Goal: Transaction & Acquisition: Subscribe to service/newsletter

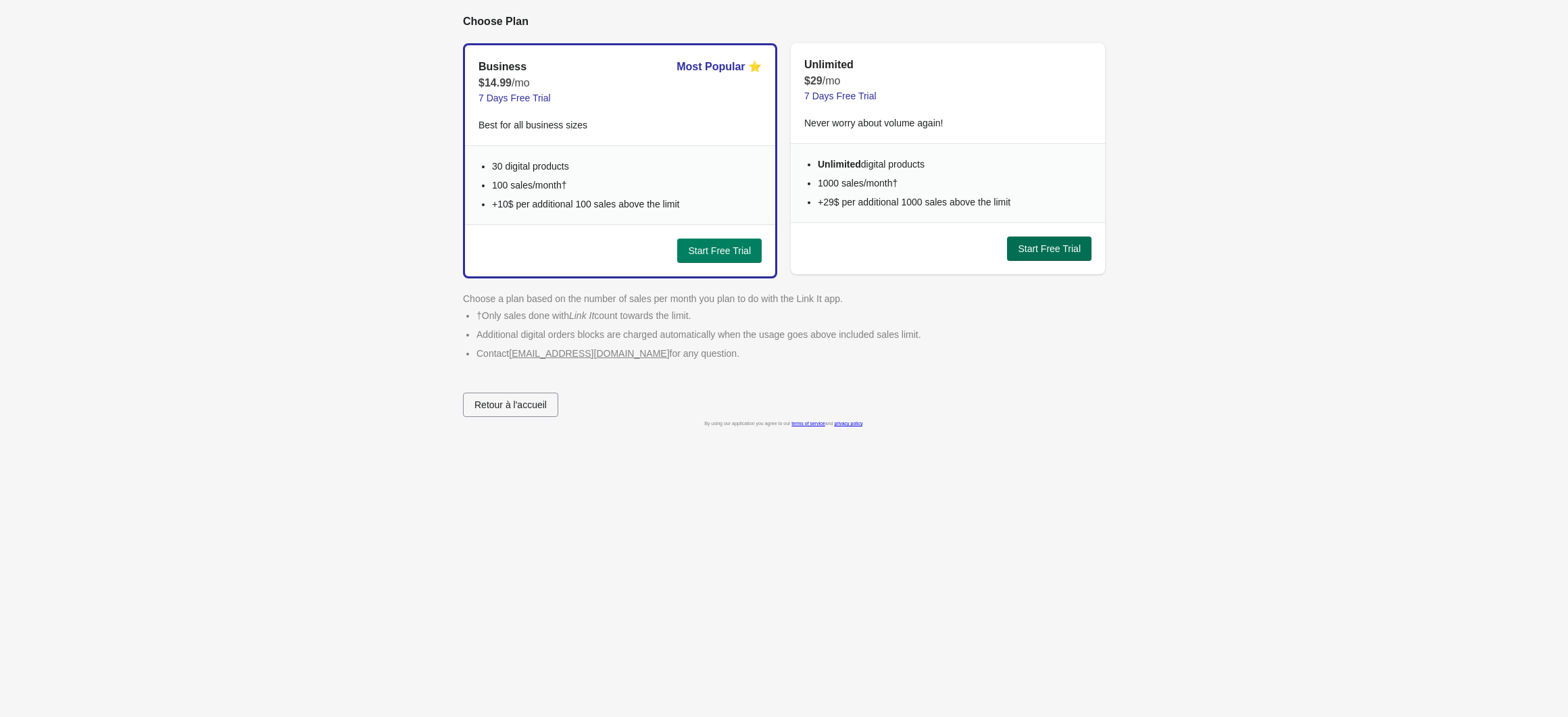
click at [1052, 248] on span "Start Free Trial" at bounding box center [1049, 249] width 63 height 11
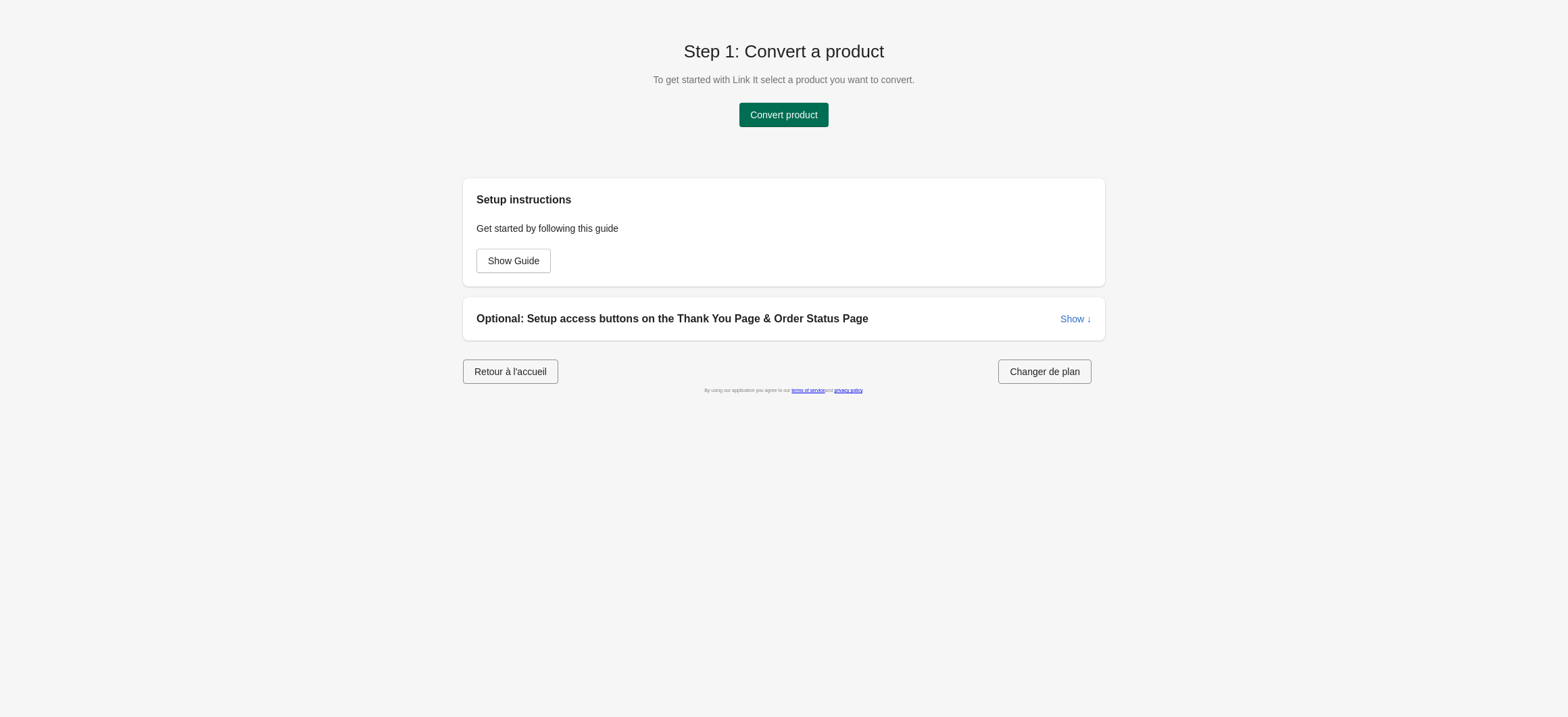
click at [806, 114] on span "Convert product" at bounding box center [784, 115] width 67 height 11
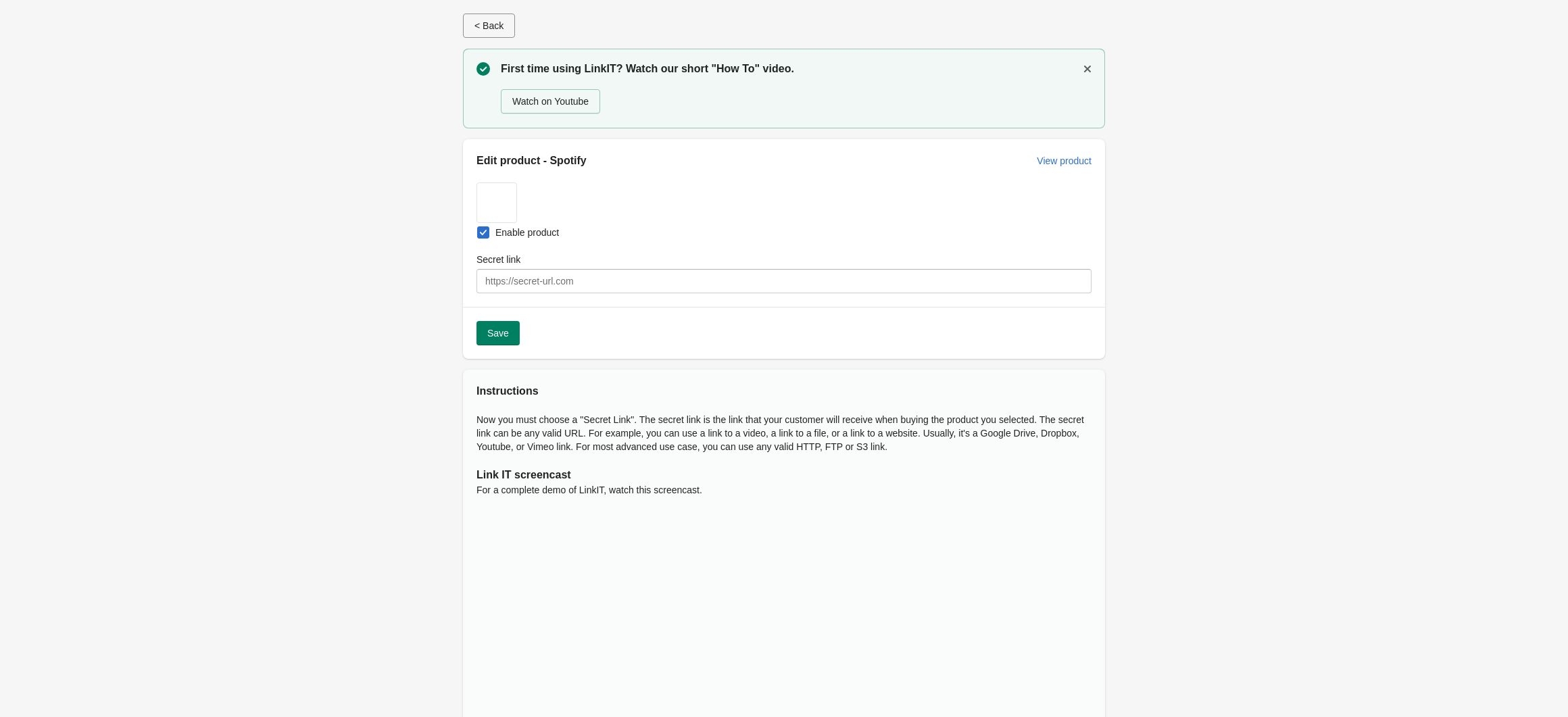
click at [479, 20] on span "< Back" at bounding box center [488, 26] width 29 height 11
